Goal: Information Seeking & Learning: Learn about a topic

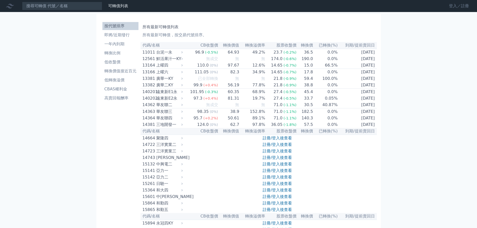
click at [456, 4] on link "登入／註冊" at bounding box center [459, 6] width 28 height 8
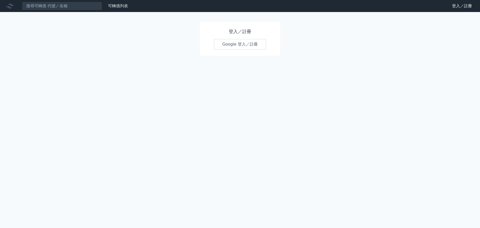
click at [233, 48] on link "Google 登入／註冊" at bounding box center [240, 44] width 52 height 11
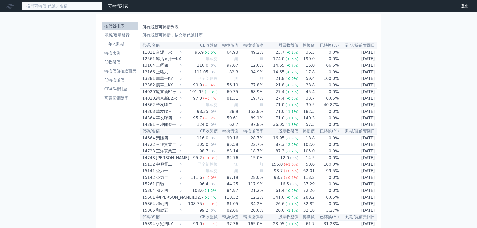
click at [55, 7] on input at bounding box center [62, 6] width 80 height 9
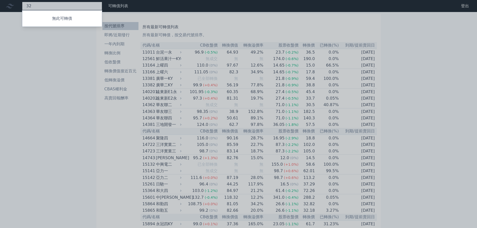
type input "3"
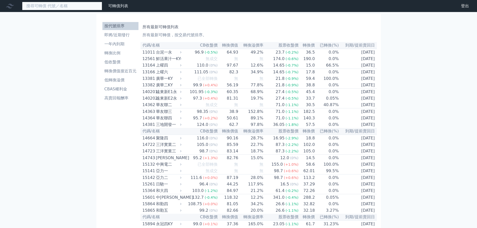
click at [69, 8] on input at bounding box center [62, 6] width 80 height 9
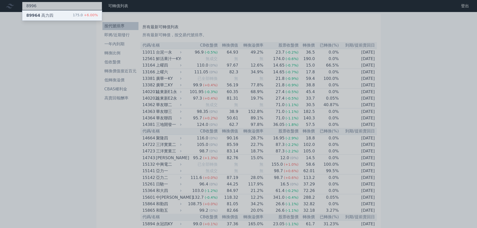
type input "8996"
click at [75, 16] on div "89964 高力四 175.0 +6.00%" at bounding box center [62, 16] width 80 height 10
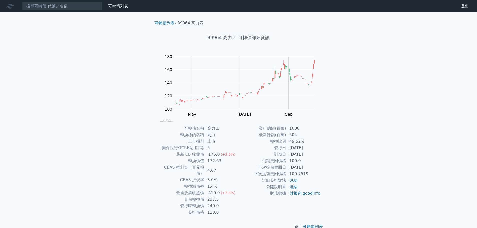
click at [181, 190] on td "最新股票收盤價" at bounding box center [180, 193] width 48 height 7
drag, startPoint x: 186, startPoint y: 194, endPoint x: 189, endPoint y: 194, distance: 2.8
click at [189, 196] on td "目前轉換價" at bounding box center [180, 199] width 48 height 7
click at [193, 196] on td "目前轉換價" at bounding box center [180, 199] width 48 height 7
drag, startPoint x: 193, startPoint y: 194, endPoint x: 221, endPoint y: 195, distance: 28.5
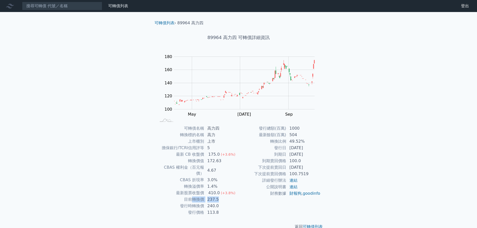
click at [221, 196] on tr "目前轉換價 237.5" at bounding box center [197, 199] width 82 height 7
copy tr "轉換價 237.5"
